Goal: Find specific page/section: Find specific page/section

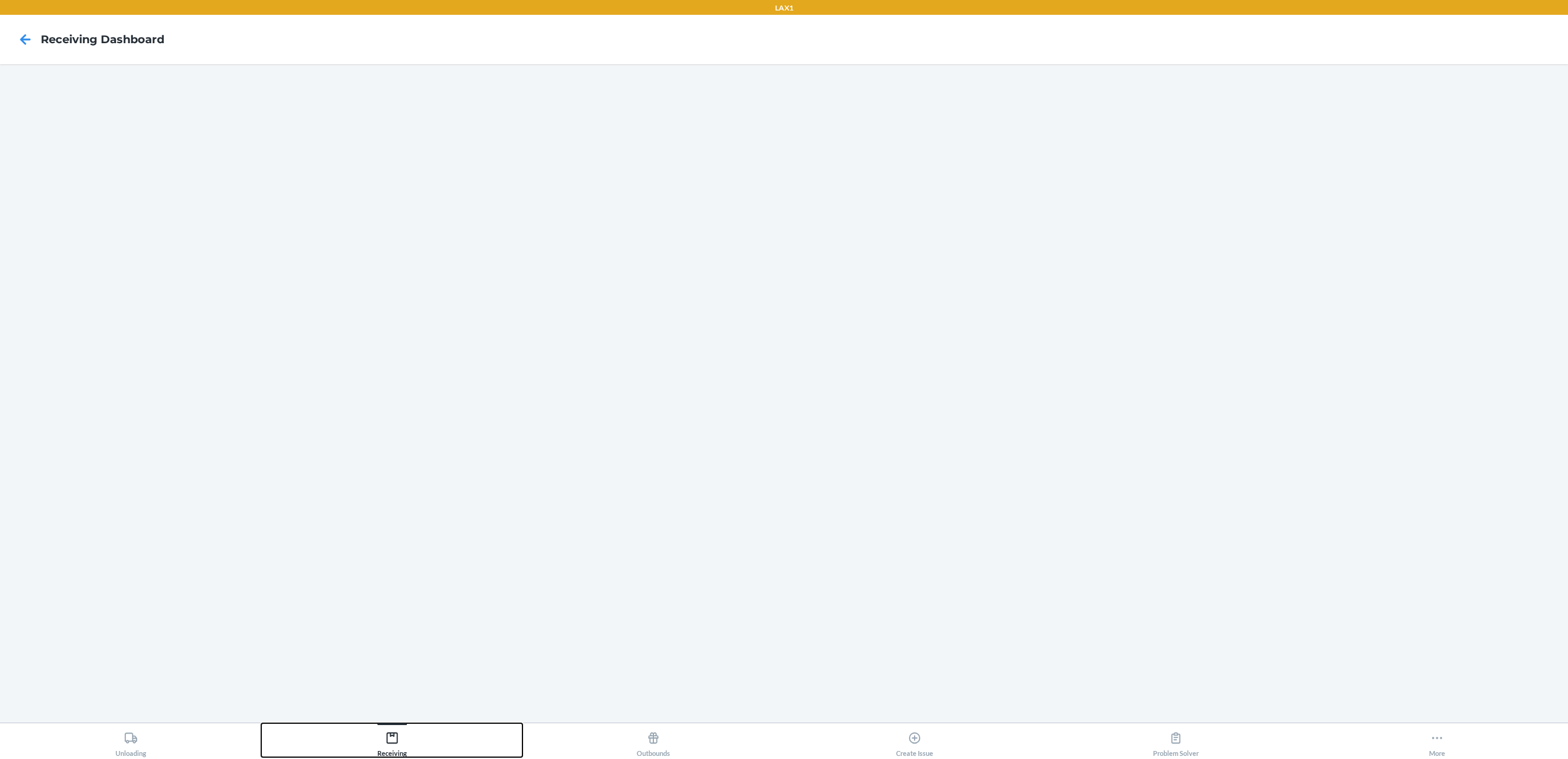
click at [391, 747] on div "Receiving" at bounding box center [392, 742] width 30 height 31
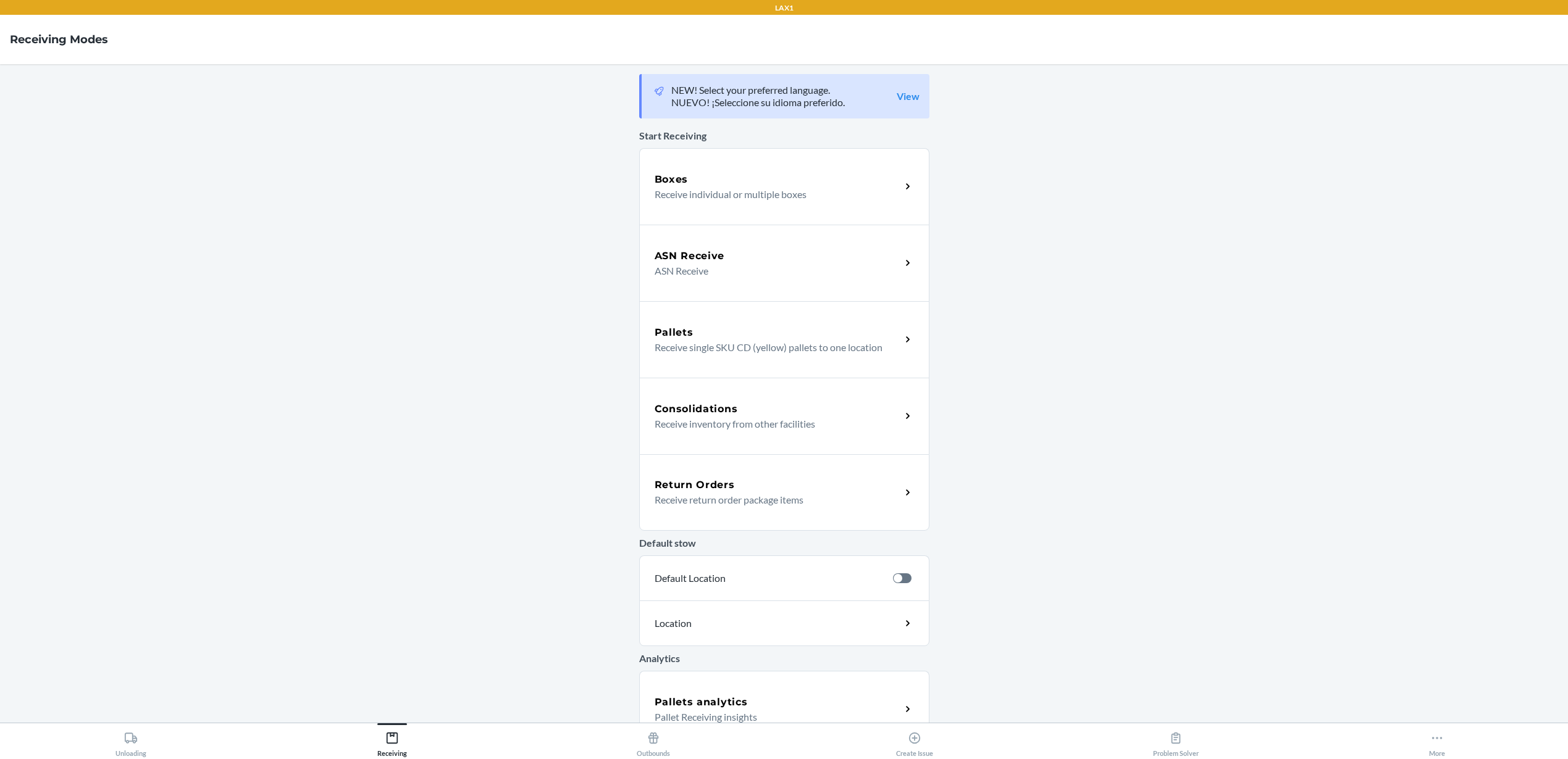
click at [698, 699] on h5 "Pallets analytics" at bounding box center [701, 702] width 93 height 15
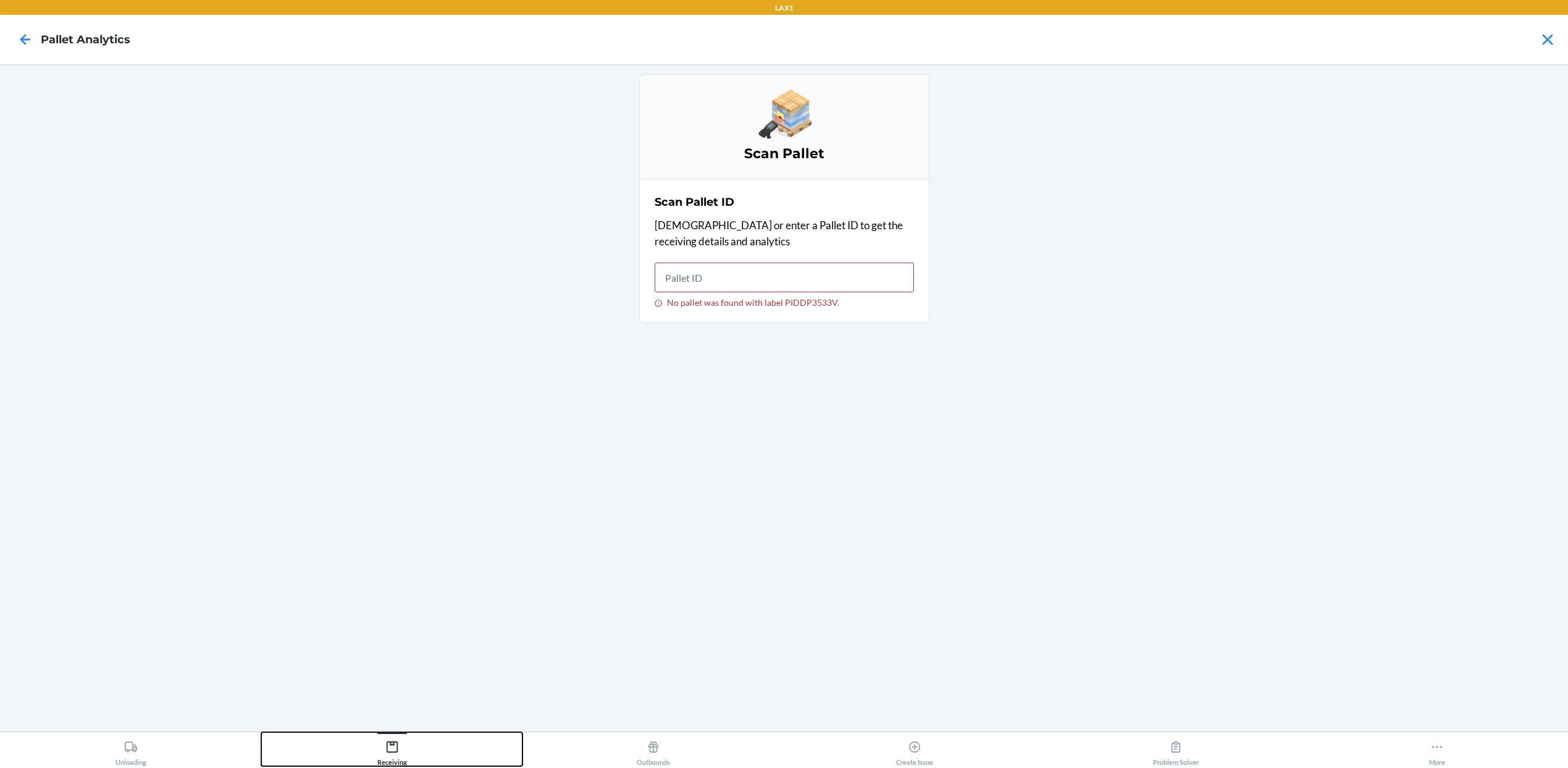
click at [401, 741] on div "Receiving" at bounding box center [392, 751] width 30 height 31
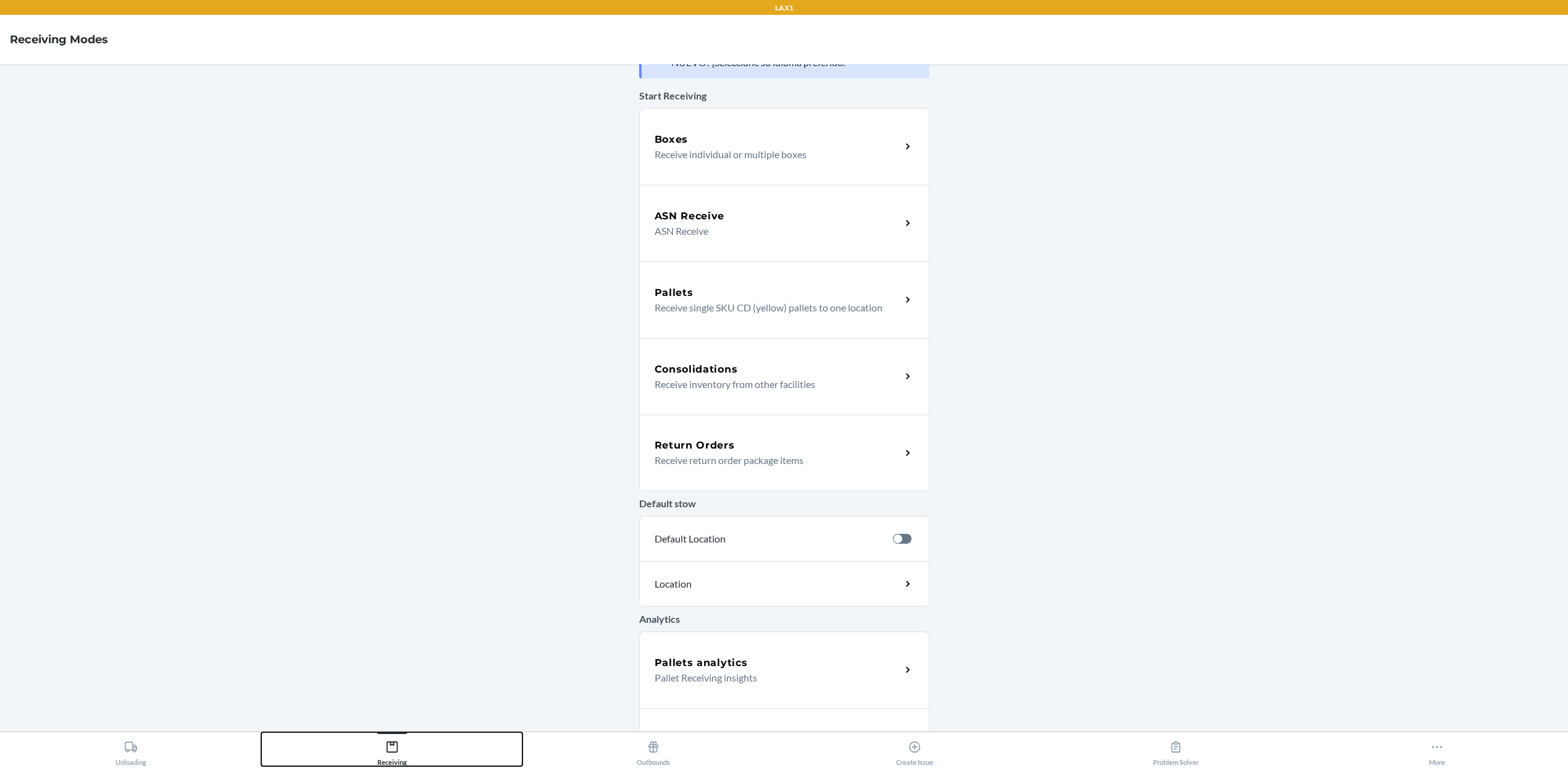
scroll to position [93, 0]
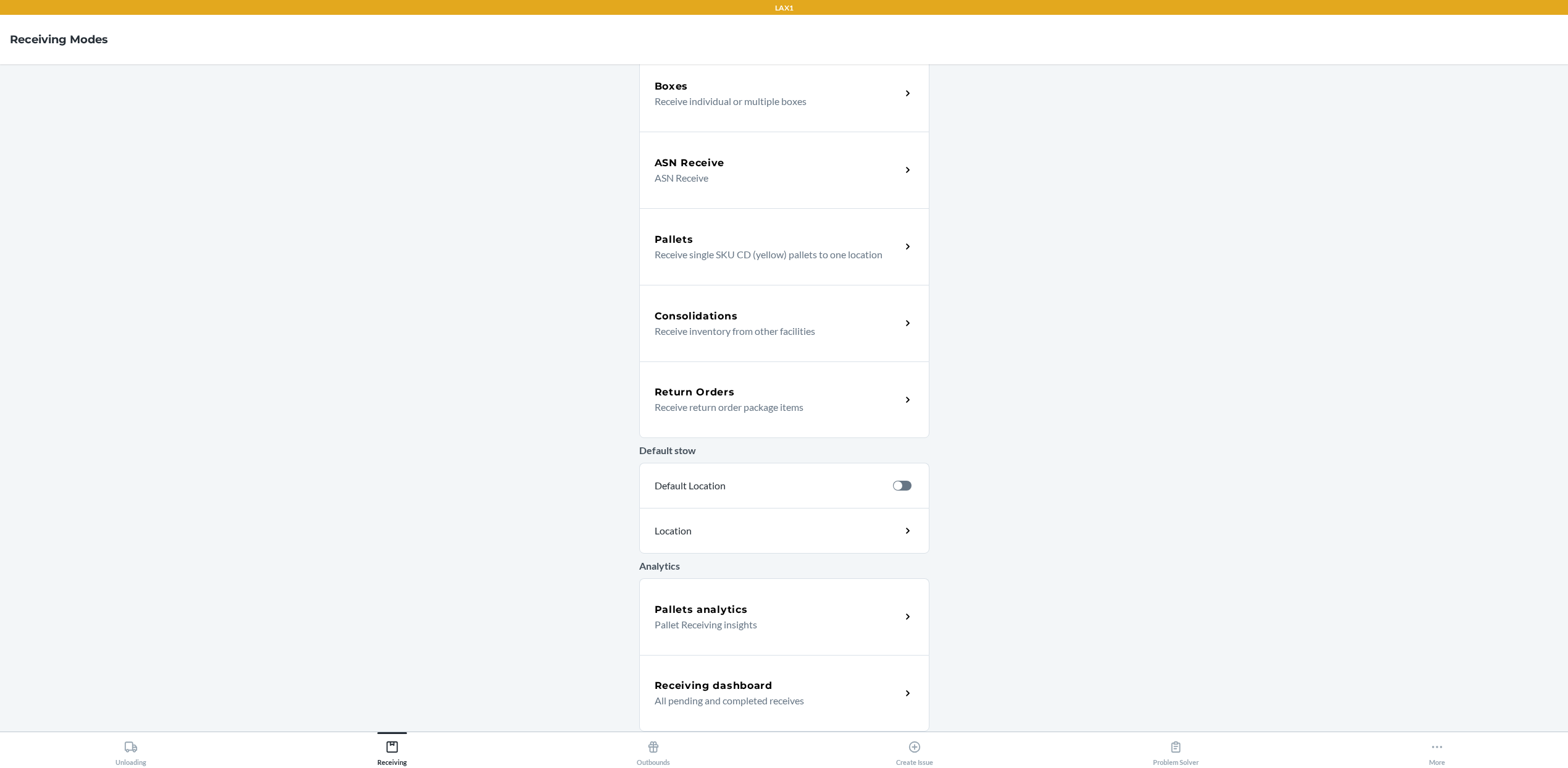
click at [721, 670] on div "Receiving dashboard All pending and completed receives" at bounding box center [784, 693] width 290 height 77
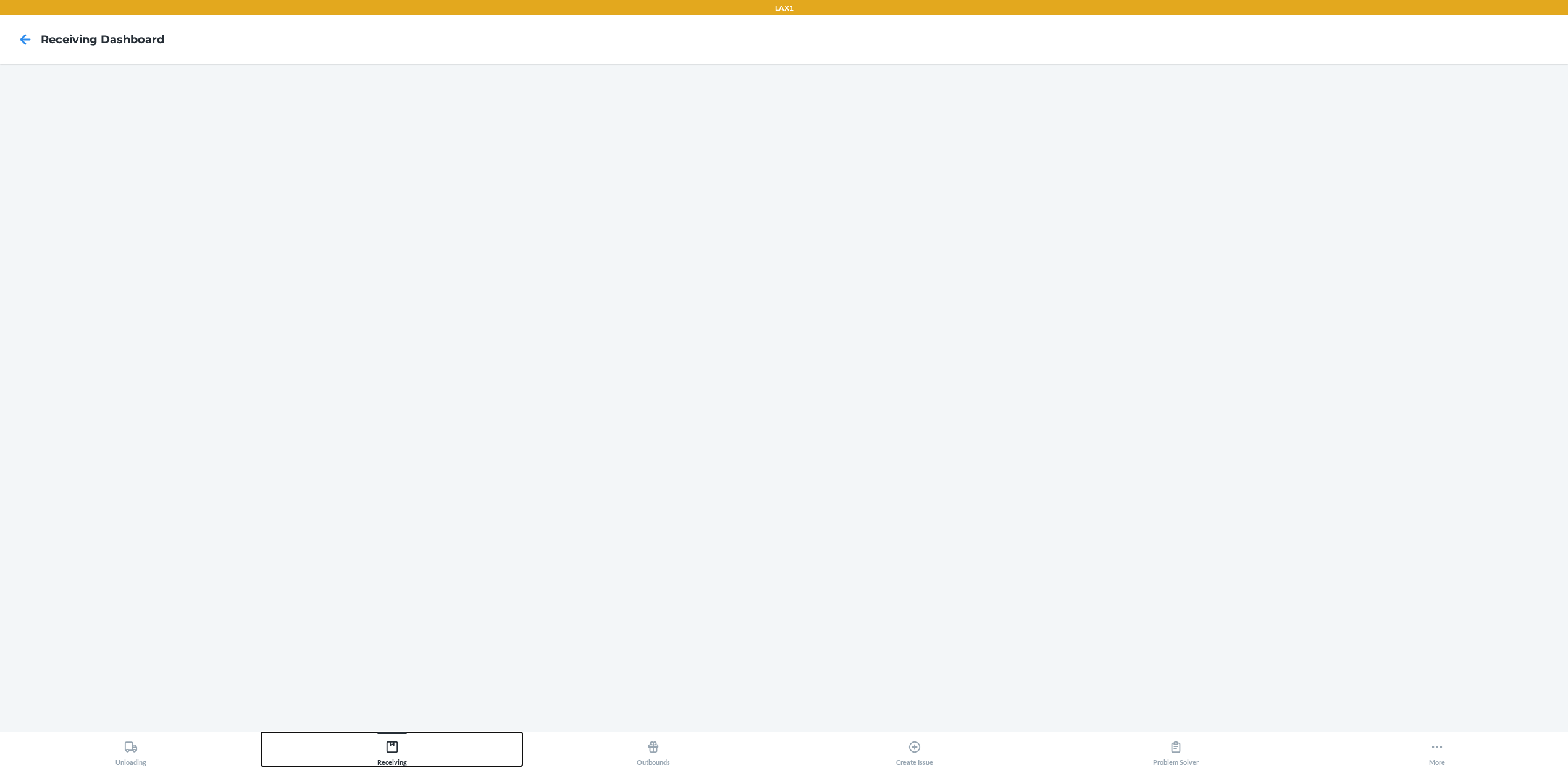
click at [438, 746] on button "Receiving" at bounding box center [392, 749] width 261 height 34
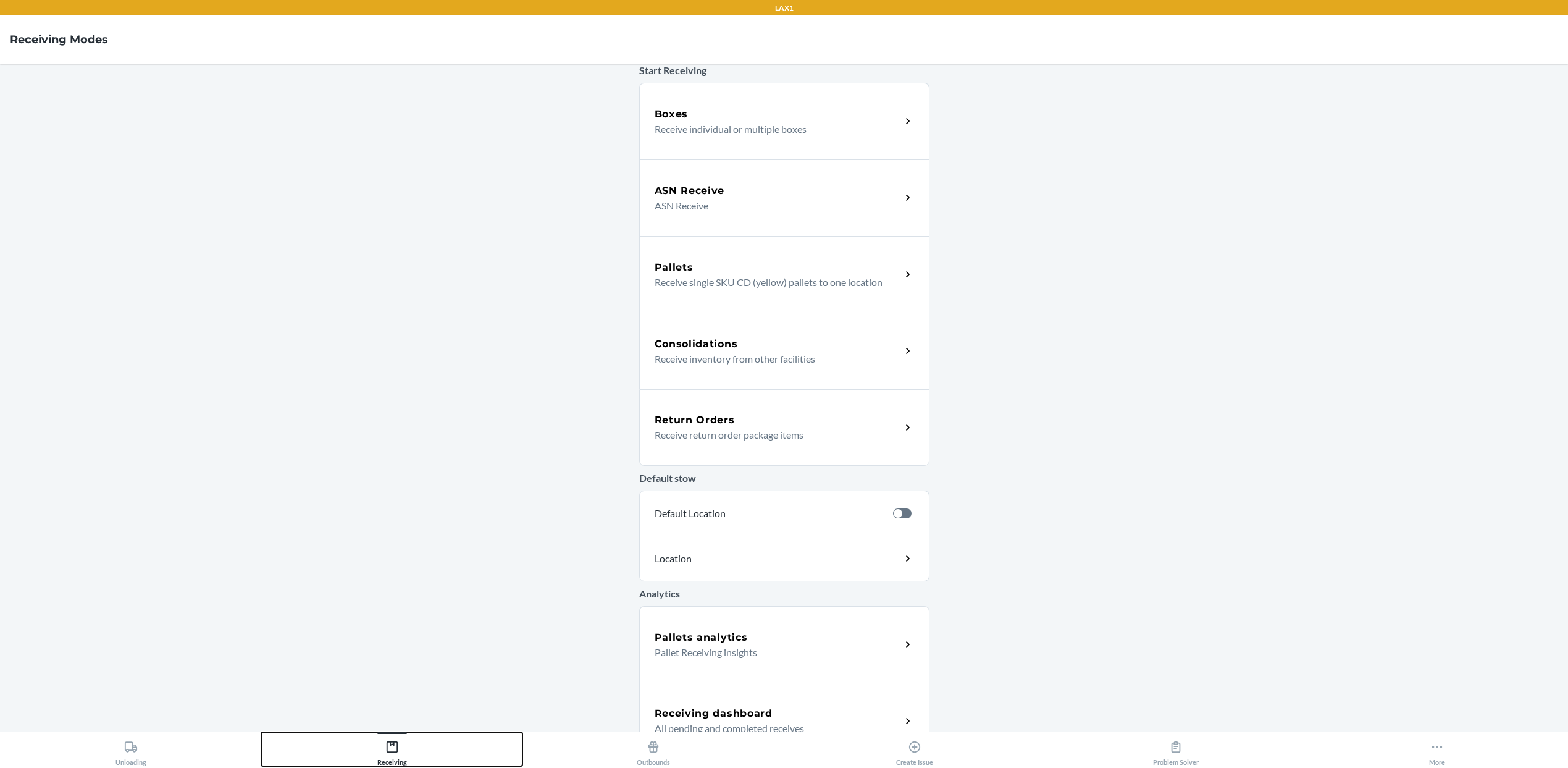
scroll to position [93, 0]
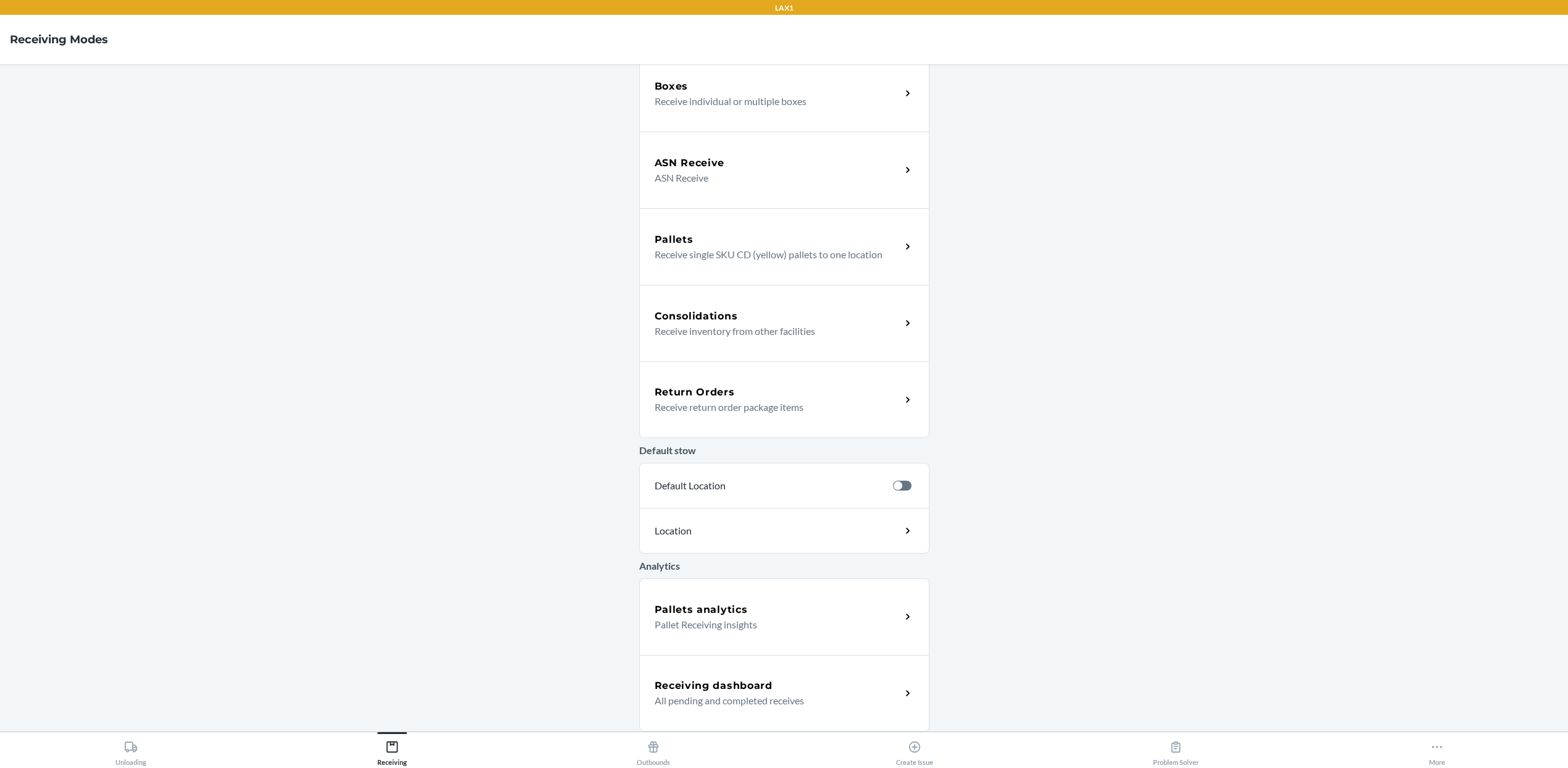
click at [752, 689] on h5 "Receiving dashboard" at bounding box center [713, 686] width 118 height 15
